Goal: Task Accomplishment & Management: Use online tool/utility

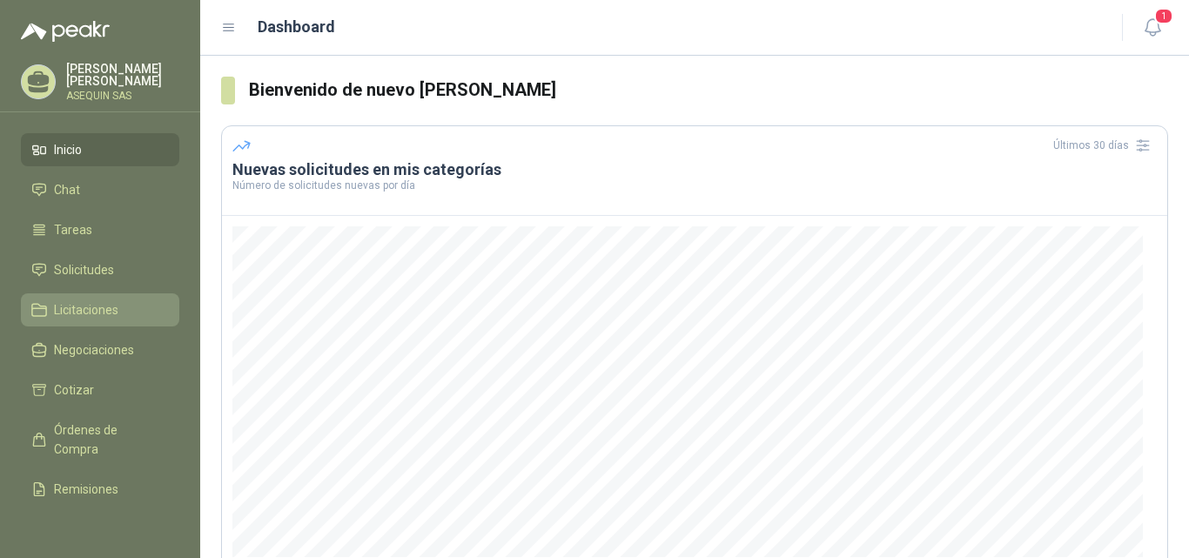
click at [75, 312] on span "Licitaciones" at bounding box center [86, 309] width 64 height 19
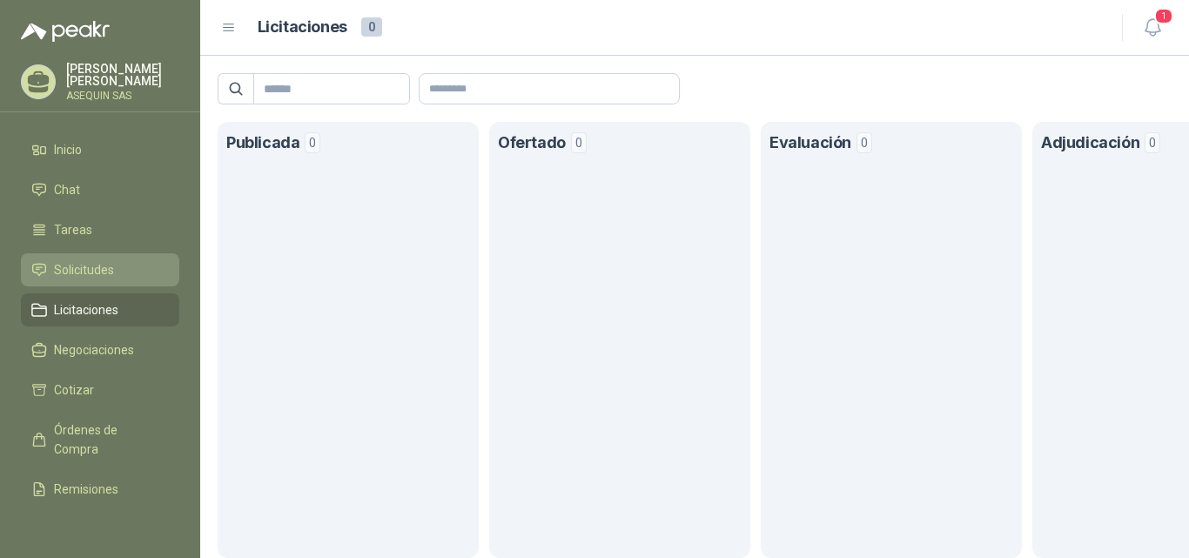
click at [70, 264] on span "Solicitudes" at bounding box center [84, 269] width 60 height 19
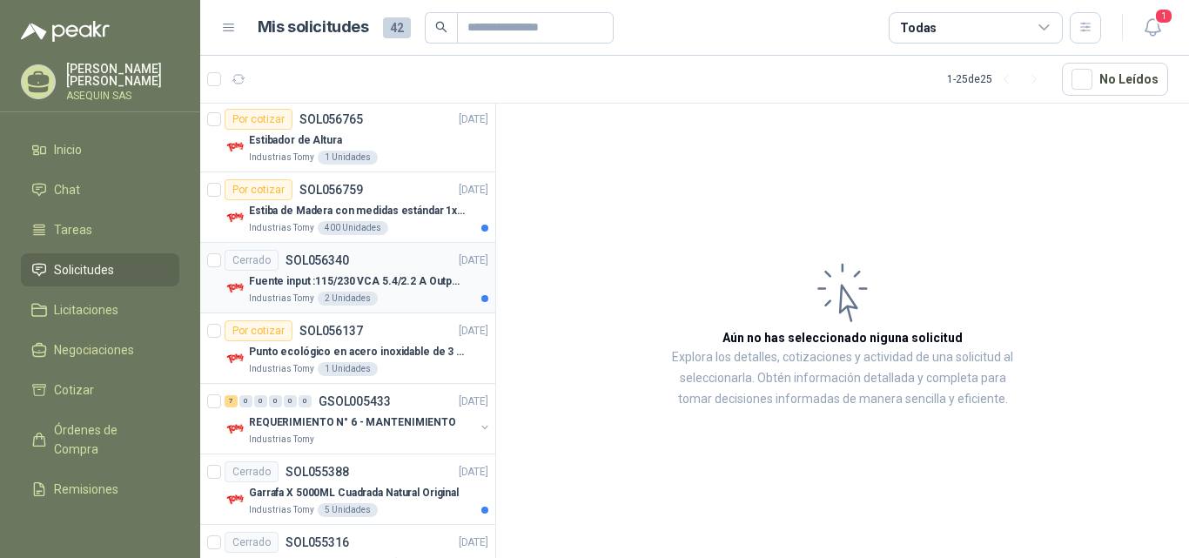
scroll to position [1486, 0]
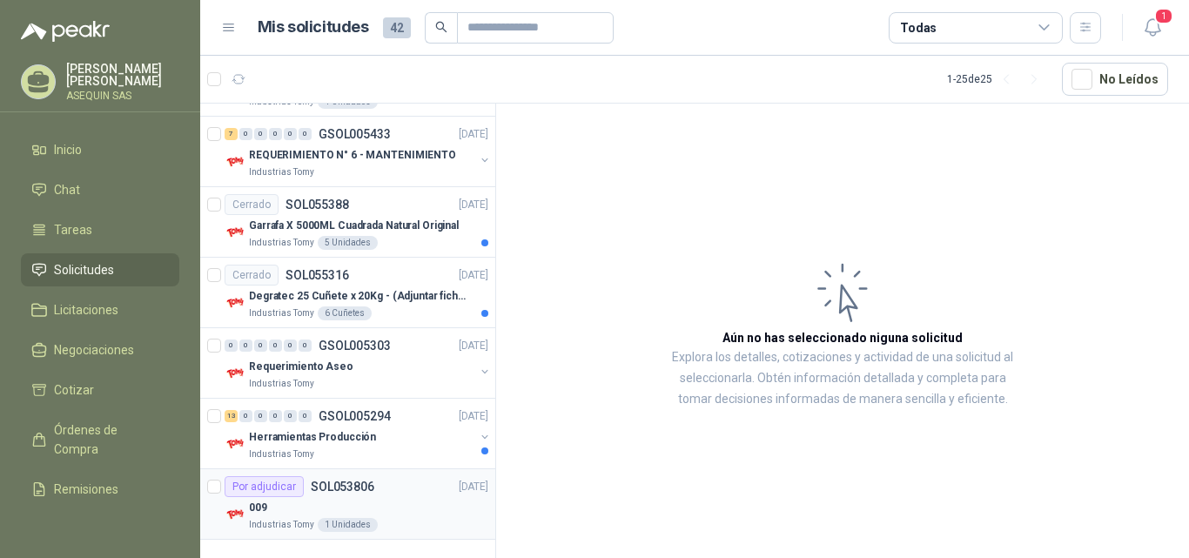
click at [287, 510] on div "009" at bounding box center [368, 507] width 239 height 21
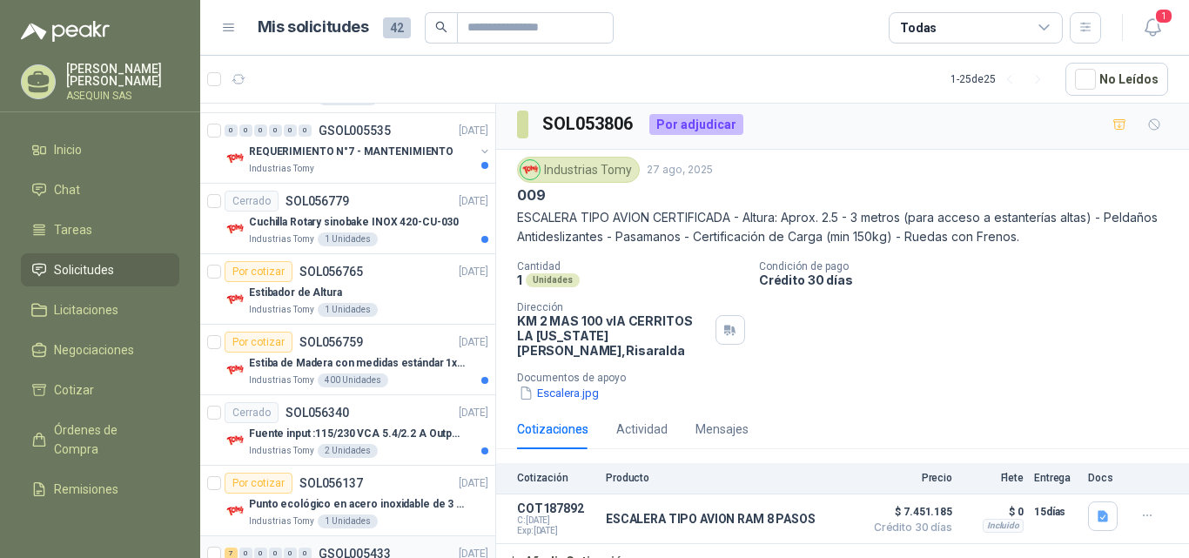
scroll to position [1051, 0]
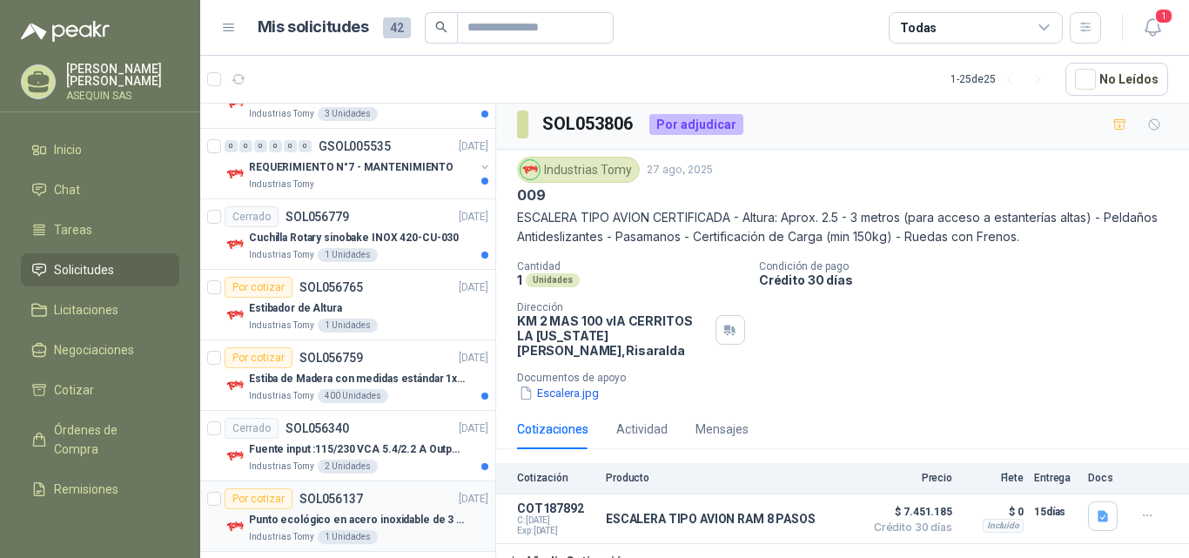
click at [259, 494] on div "Por cotizar" at bounding box center [259, 498] width 68 height 21
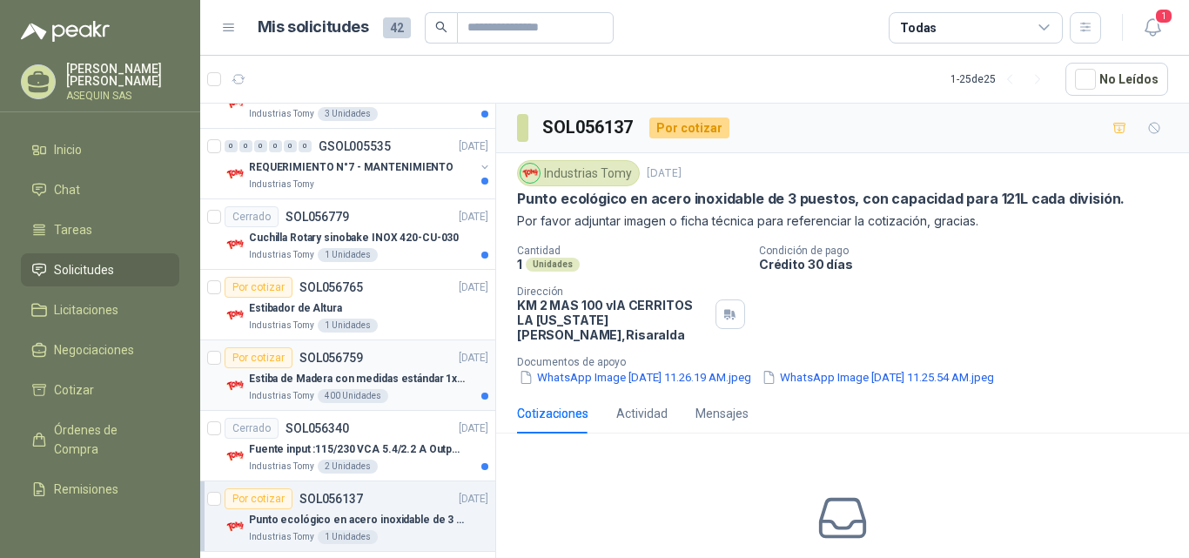
click at [271, 353] on div "Por cotizar" at bounding box center [259, 357] width 68 height 21
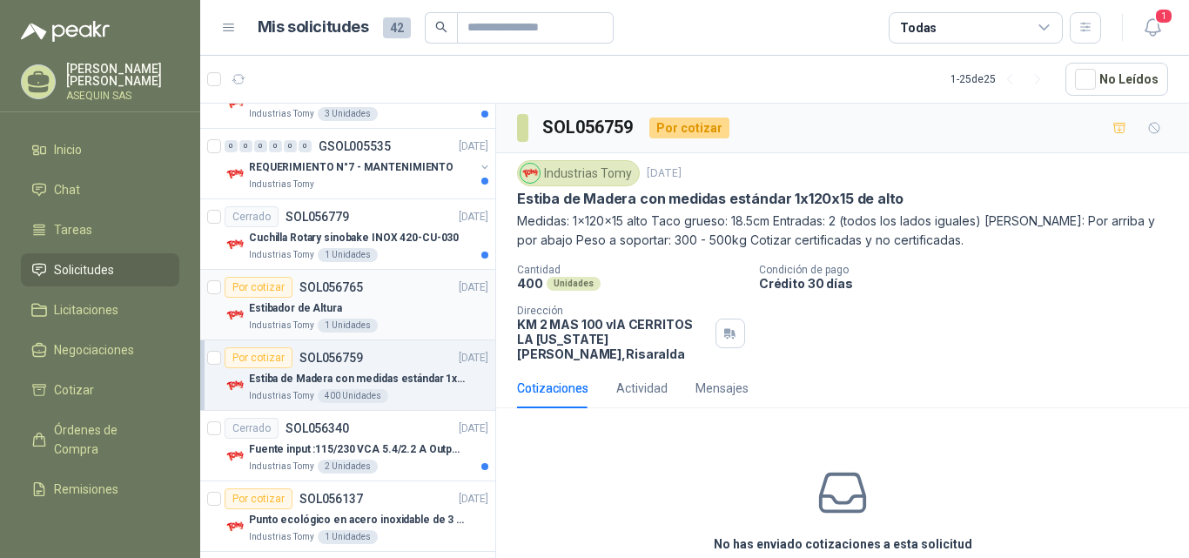
click at [252, 286] on div "Por cotizar" at bounding box center [259, 287] width 68 height 21
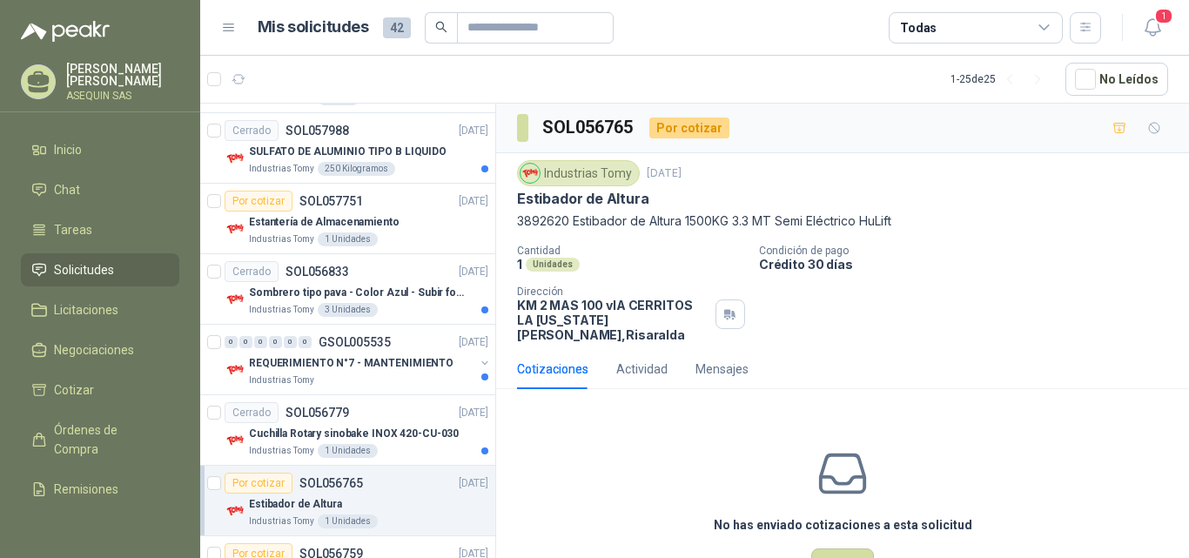
scroll to position [702, 0]
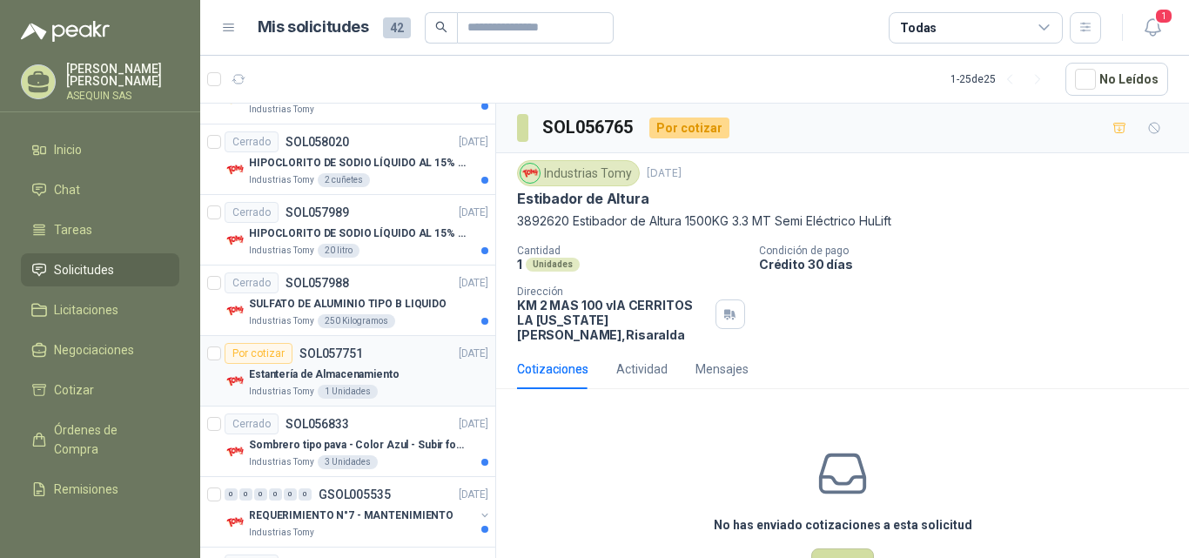
click at [255, 349] on div "Por cotizar" at bounding box center [259, 353] width 68 height 21
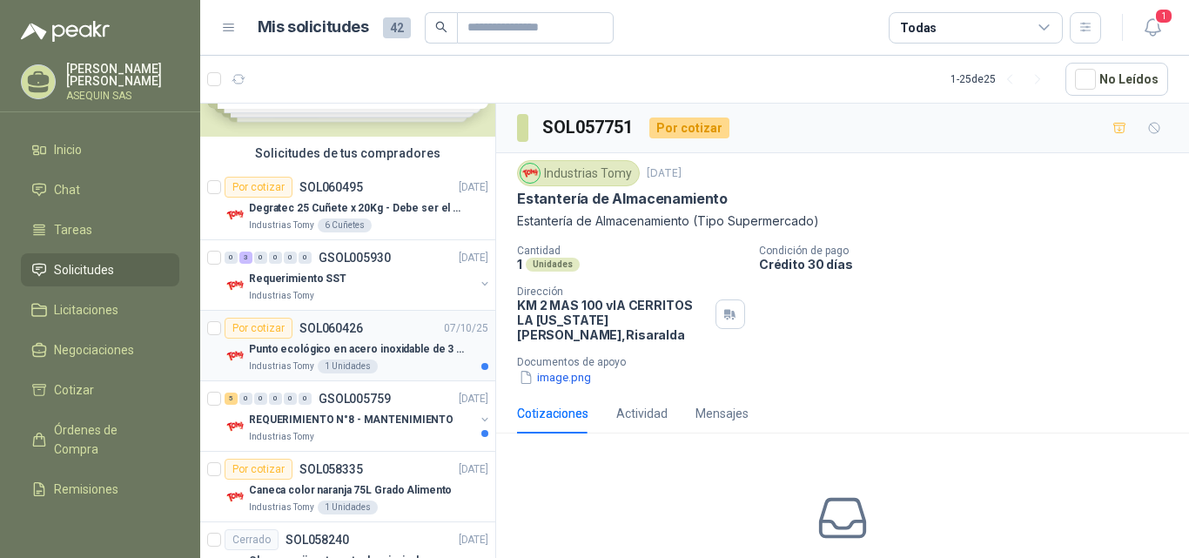
scroll to position [6, 0]
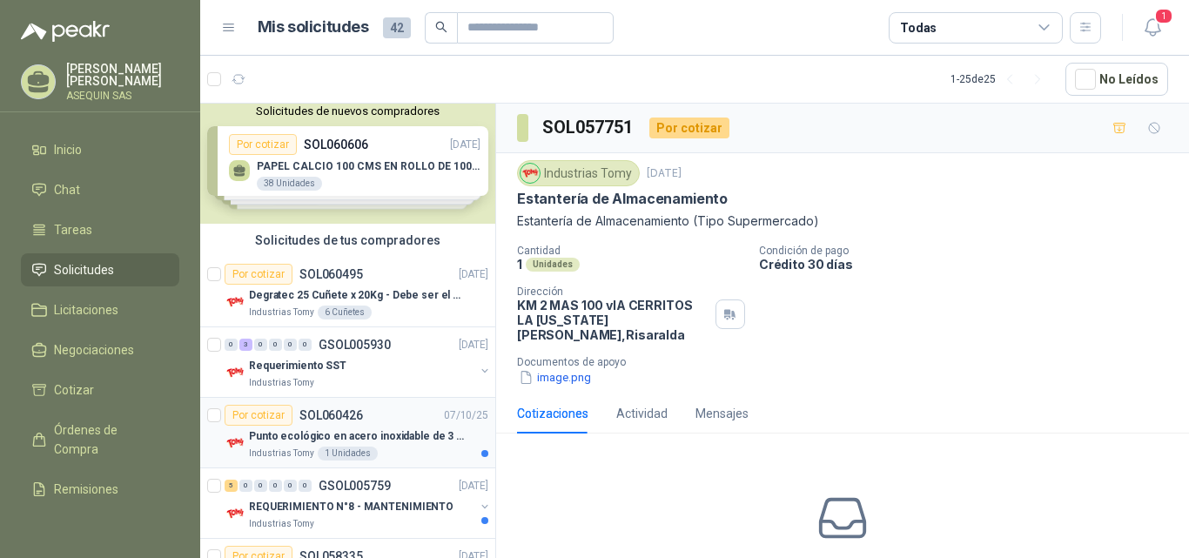
click at [269, 413] on div "Por cotizar" at bounding box center [259, 415] width 68 height 21
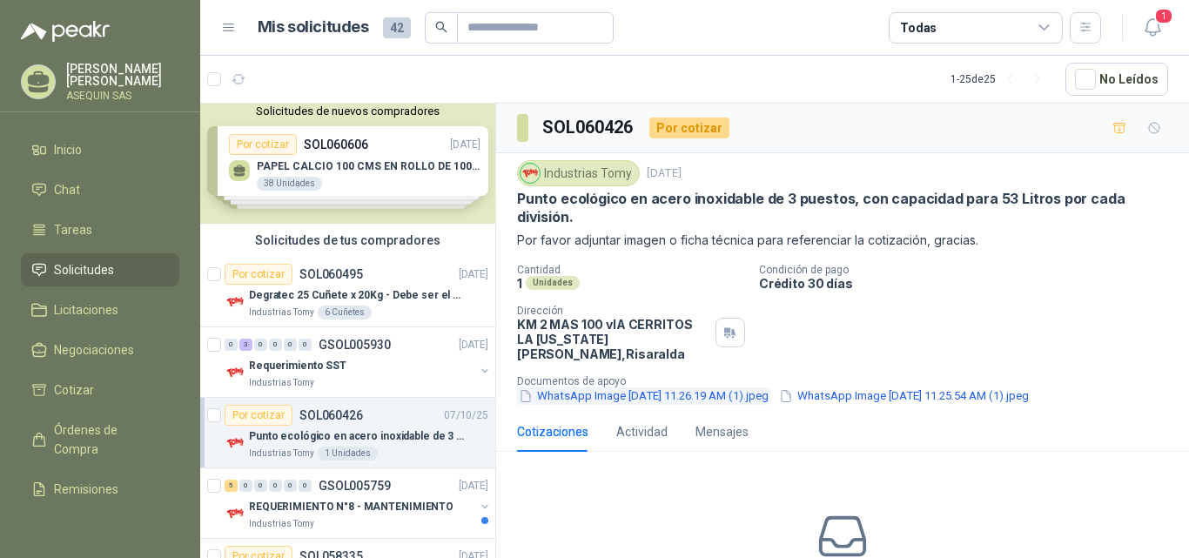
click at [608, 387] on button "WhatsApp Image [DATE] 11.26.19 AM (1).jpeg" at bounding box center [643, 396] width 253 height 18
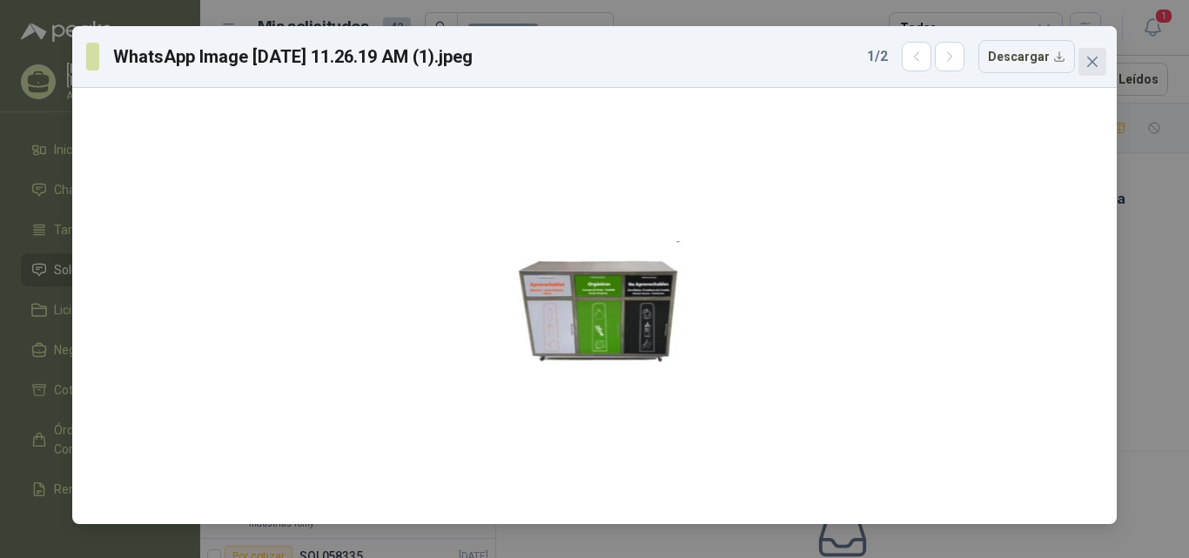
click at [1101, 58] on span "Close" at bounding box center [1092, 62] width 28 height 14
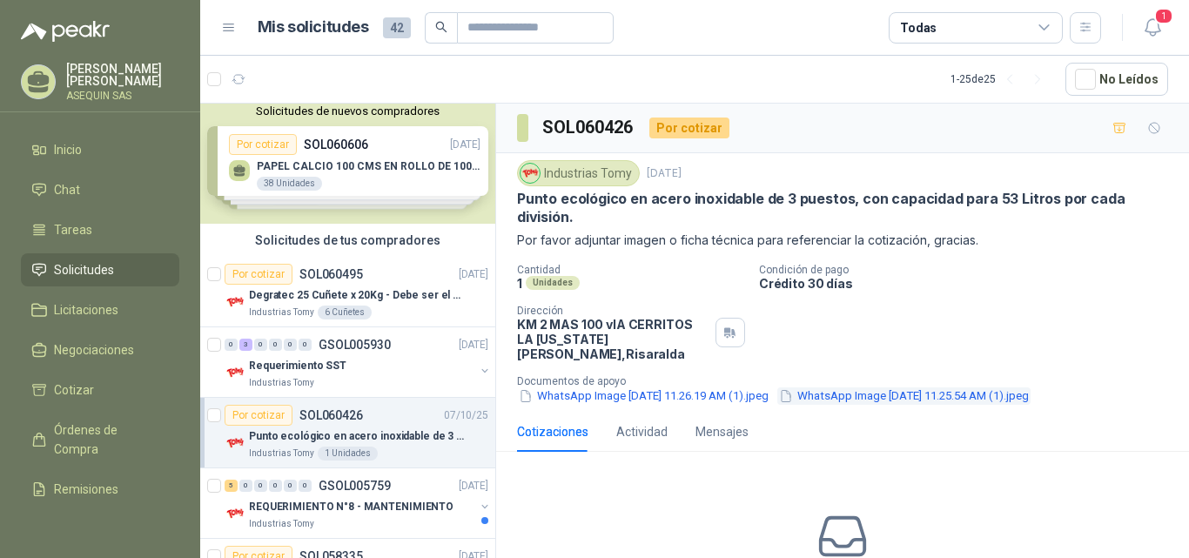
click at [870, 387] on button "WhatsApp Image [DATE] 11.25.54 AM (1).jpeg" at bounding box center [903, 396] width 253 height 18
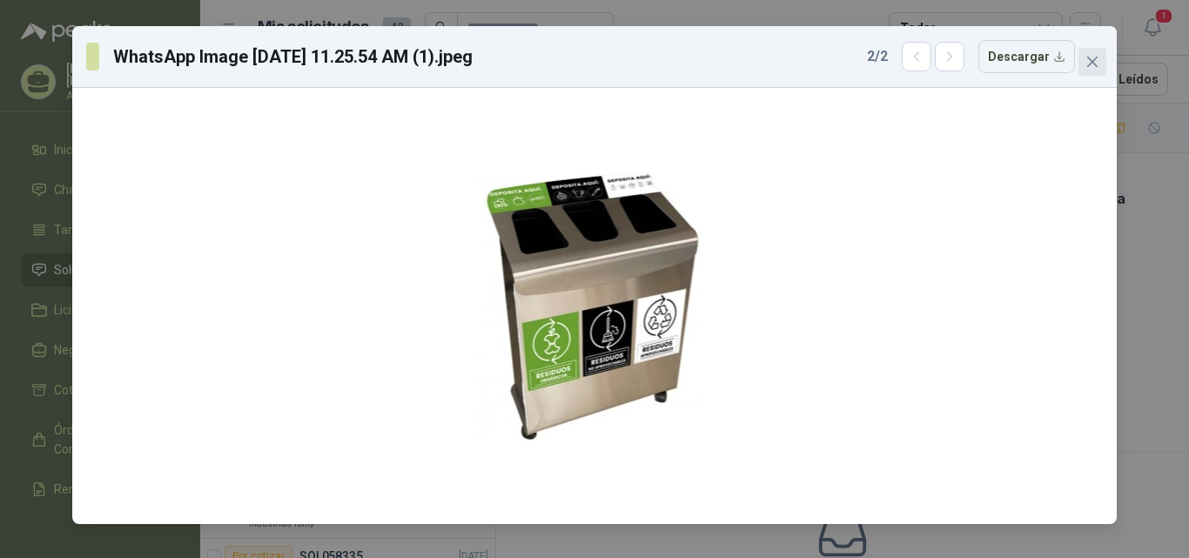
click at [1095, 57] on icon "close" at bounding box center [1092, 62] width 14 height 14
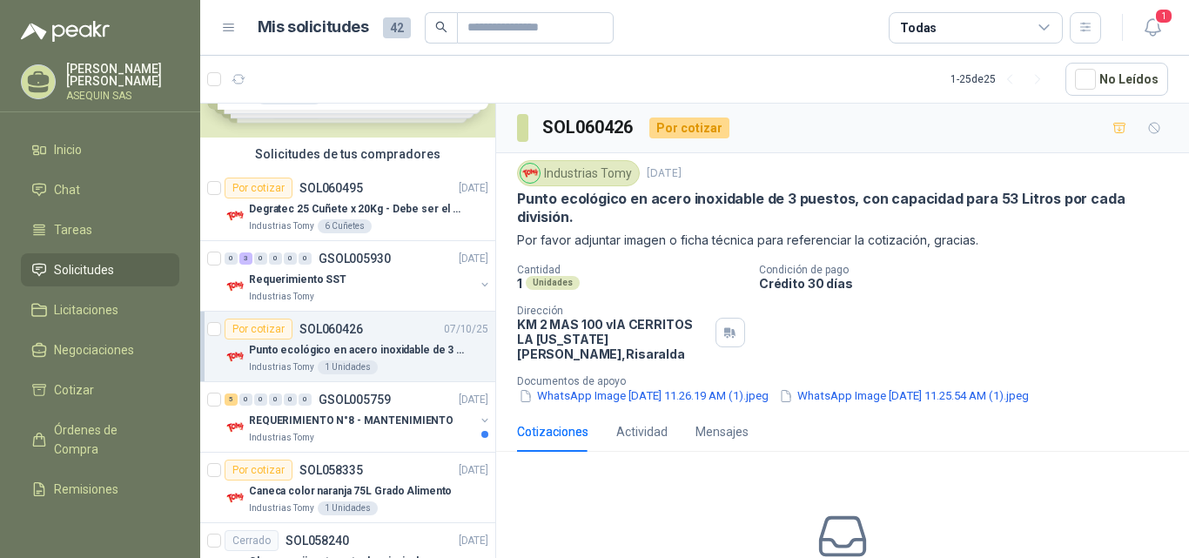
scroll to position [93, 0]
click at [262, 185] on div "Por cotizar" at bounding box center [259, 187] width 68 height 21
